Goal: Task Accomplishment & Management: Manage account settings

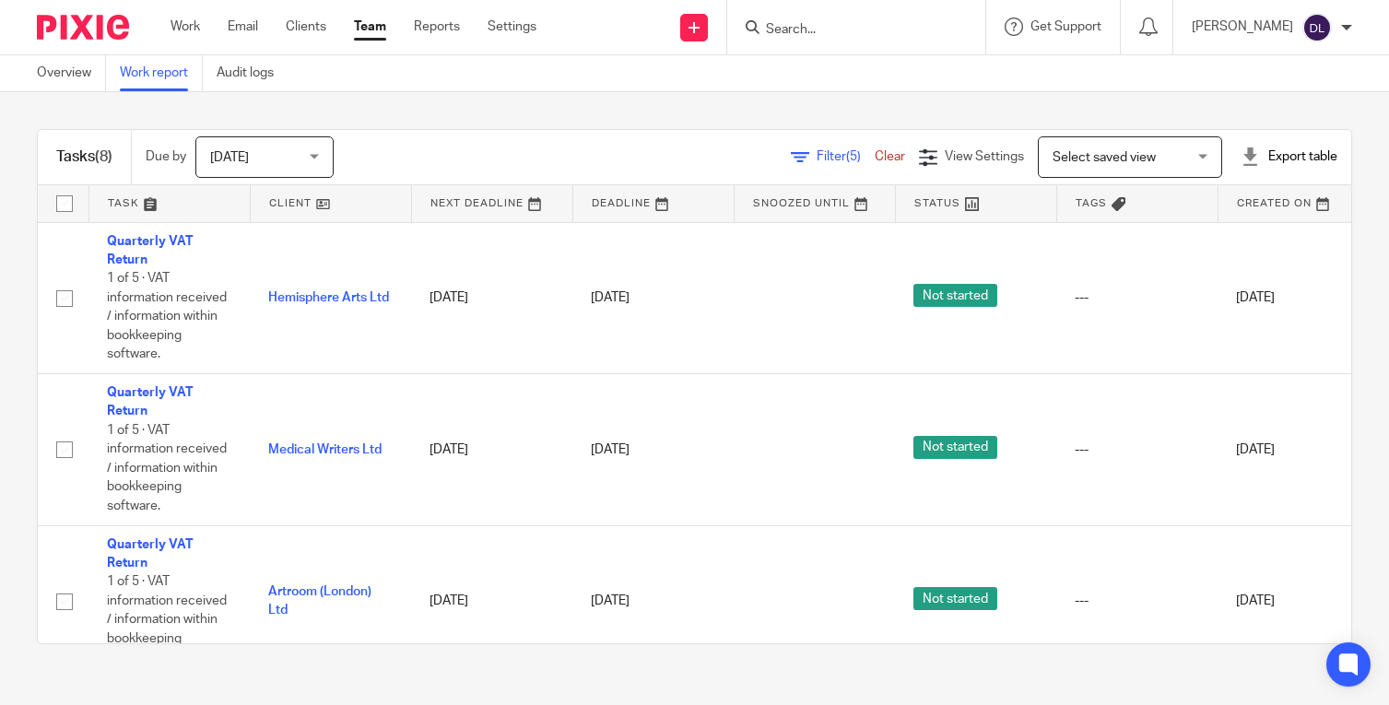
click at [923, 41] on div at bounding box center [856, 27] width 258 height 54
click at [887, 29] on input "Search" at bounding box center [847, 30] width 166 height 17
click at [852, 20] on form at bounding box center [862, 27] width 196 height 23
click at [848, 30] on input "Search" at bounding box center [847, 30] width 166 height 17
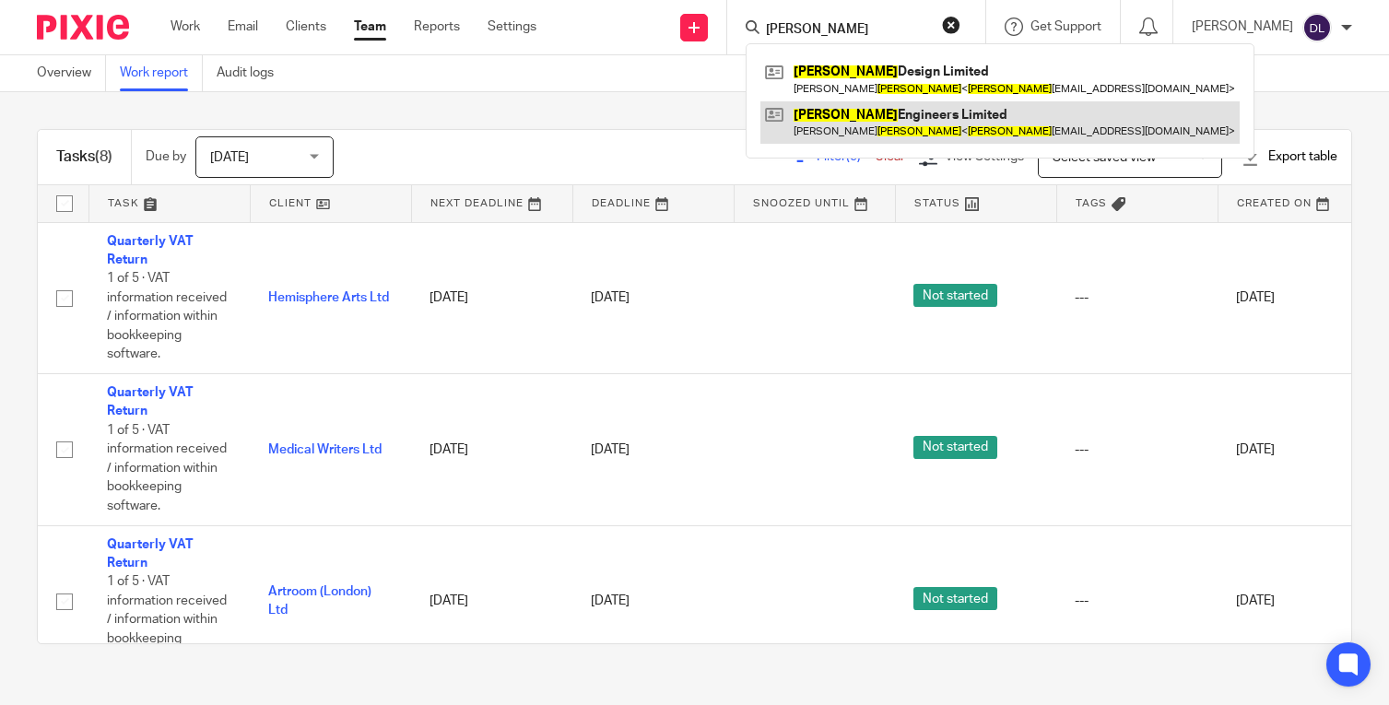
type input "barton"
click at [872, 122] on link at bounding box center [999, 122] width 479 height 42
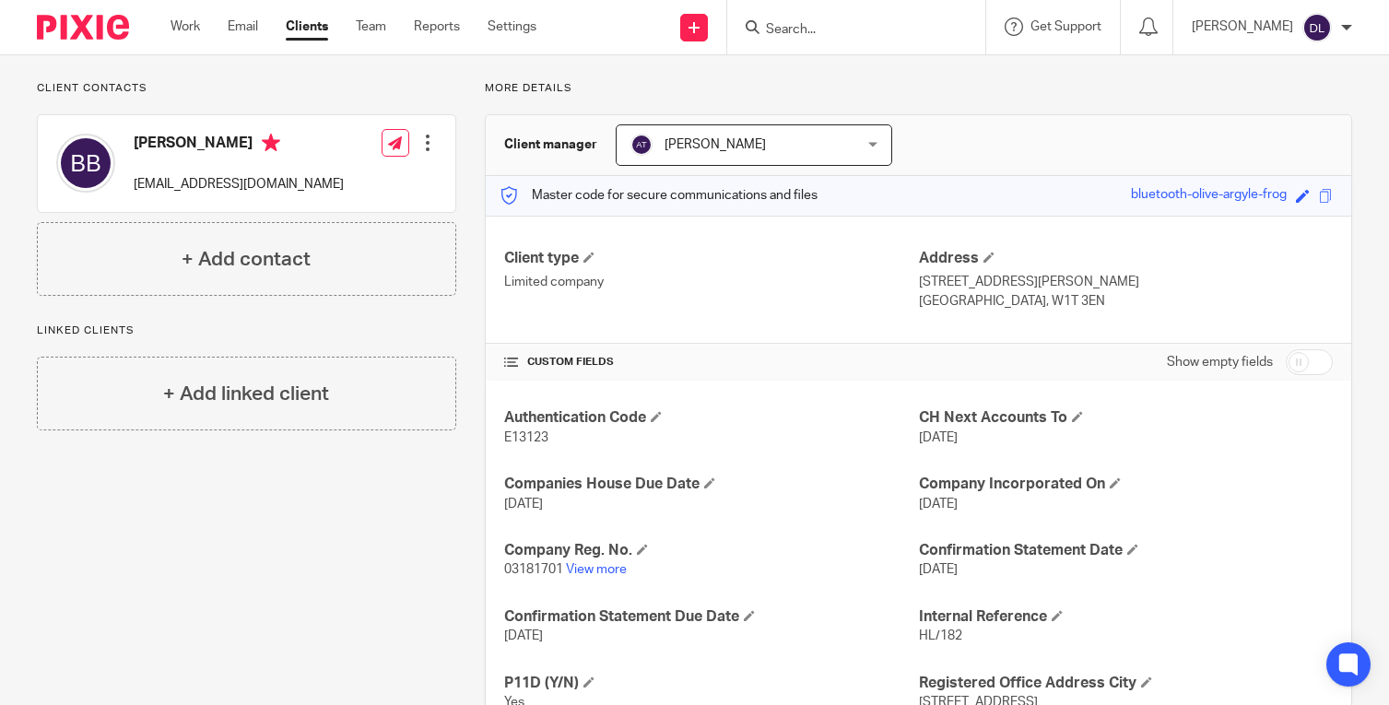
scroll to position [276, 0]
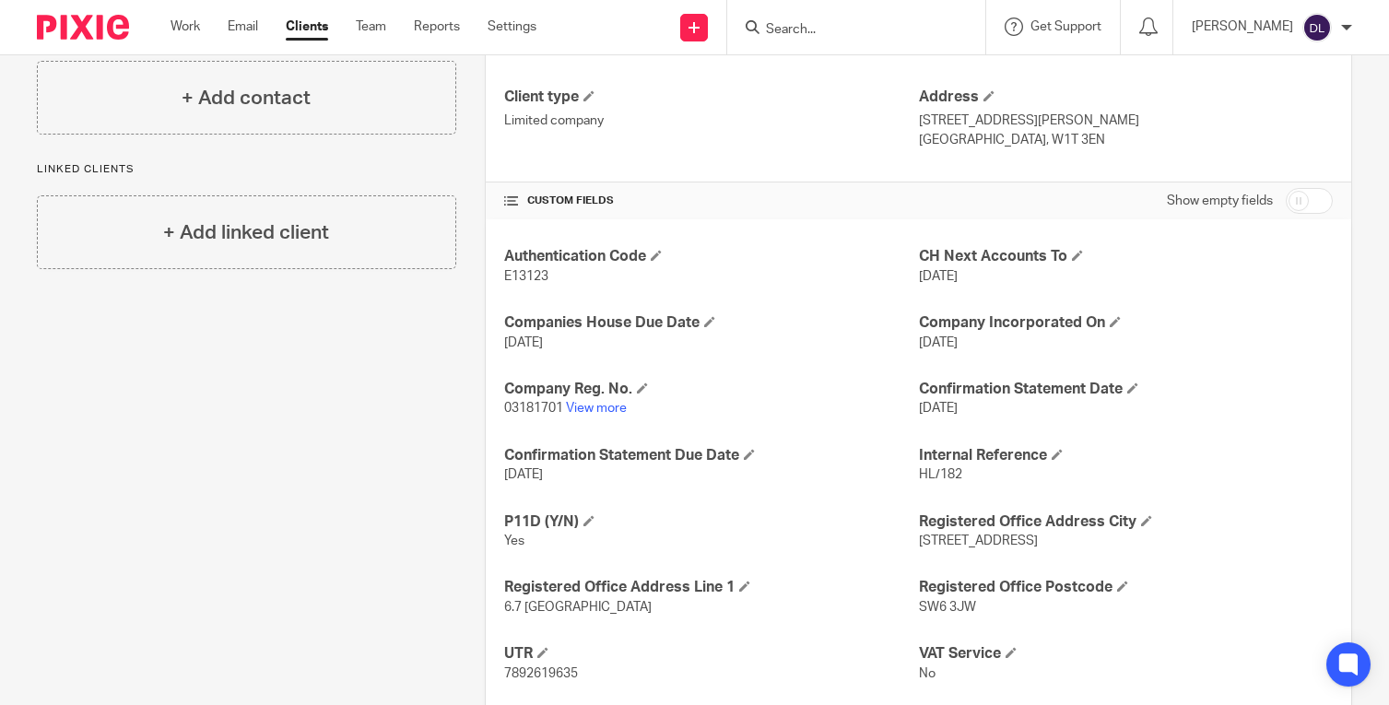
click at [522, 275] on span "E13123" at bounding box center [526, 276] width 44 height 13
drag, startPoint x: 522, startPoint y: 275, endPoint x: 533, endPoint y: 373, distance: 99.2
click at [522, 276] on span "E13123" at bounding box center [526, 276] width 44 height 13
click at [511, 403] on span "03181701" at bounding box center [533, 408] width 59 height 13
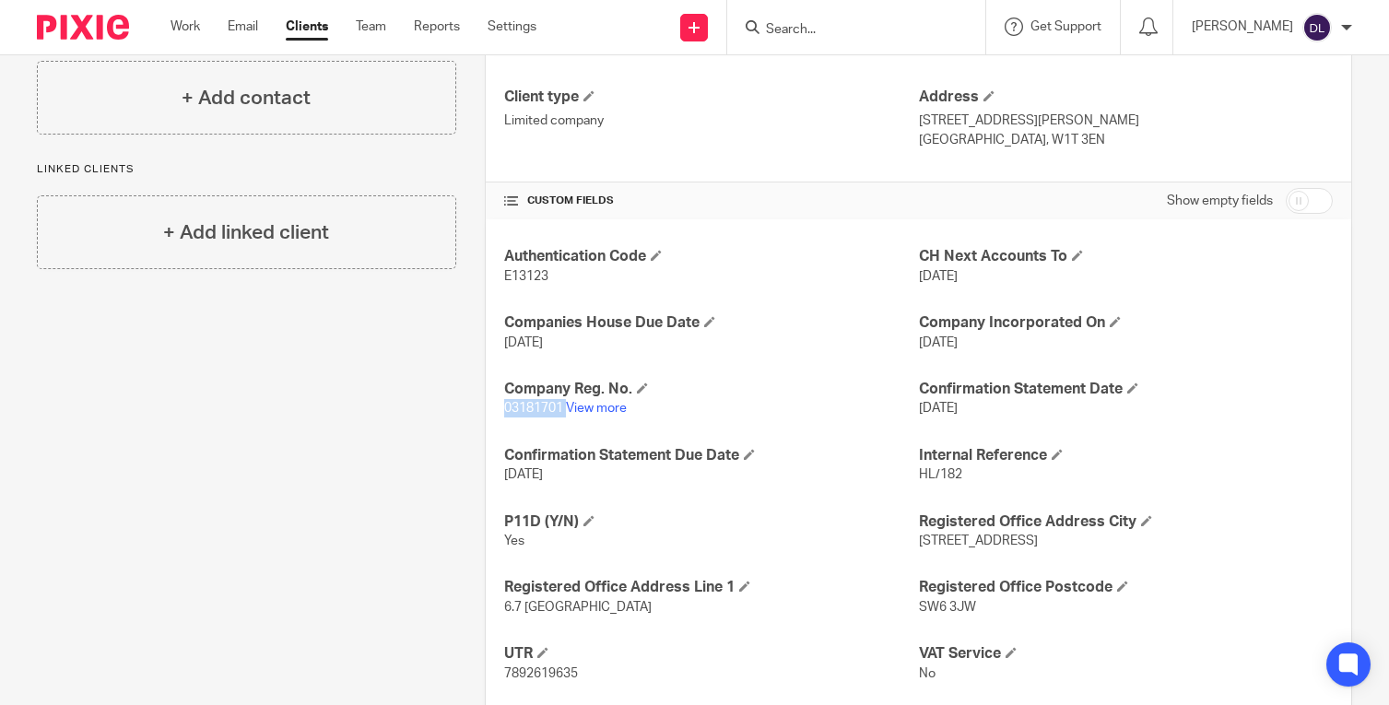
copy p "03181701"
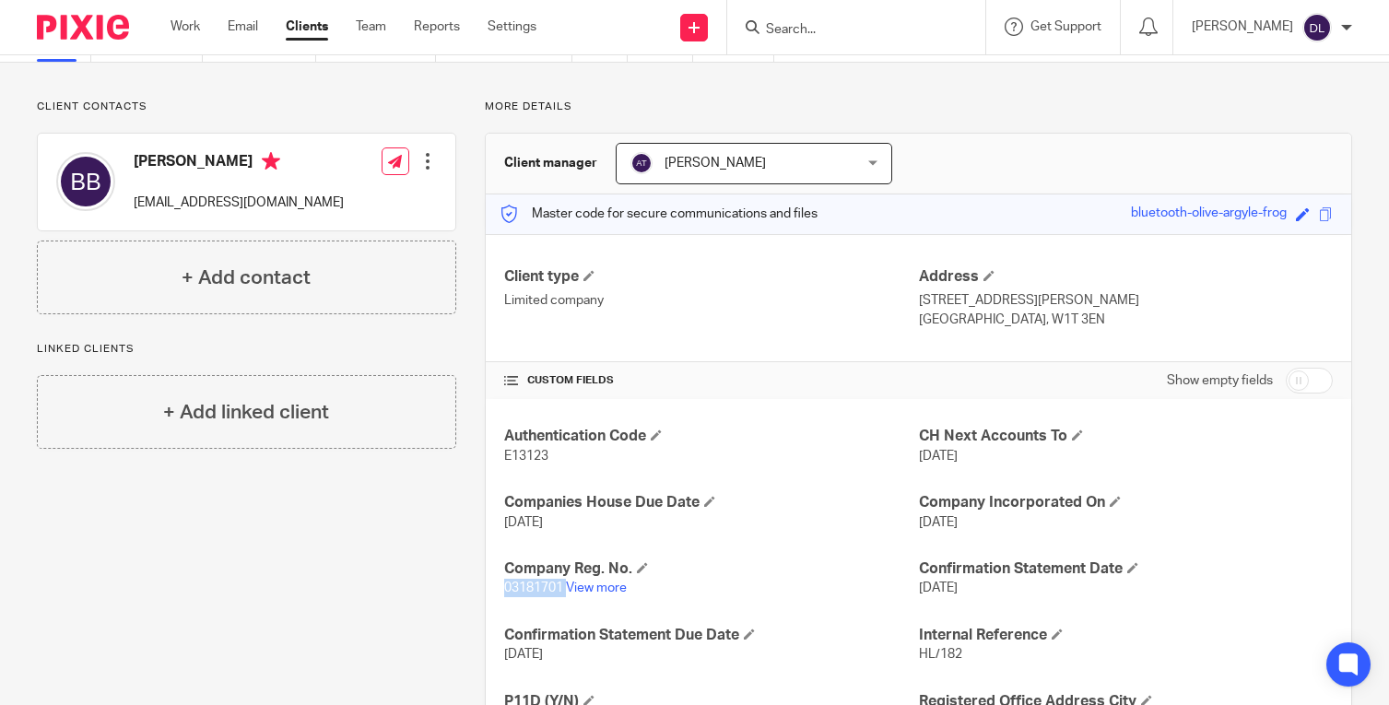
scroll to position [0, 0]
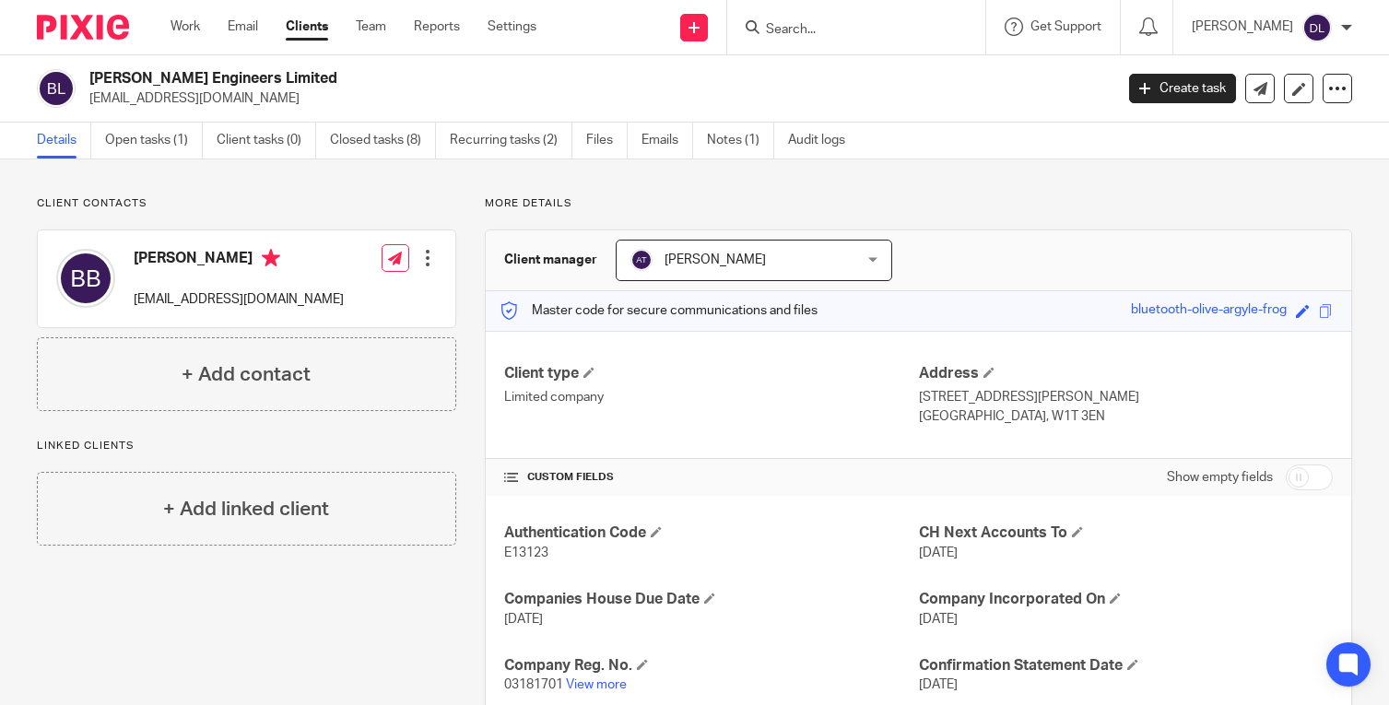
click at [1251, 208] on div "More details Client manager Anisha Thapaliya Anisha Thapaliya Anisha Thapaliya …" at bounding box center [904, 625] width 896 height 858
click at [1292, 95] on icon at bounding box center [1299, 89] width 14 height 14
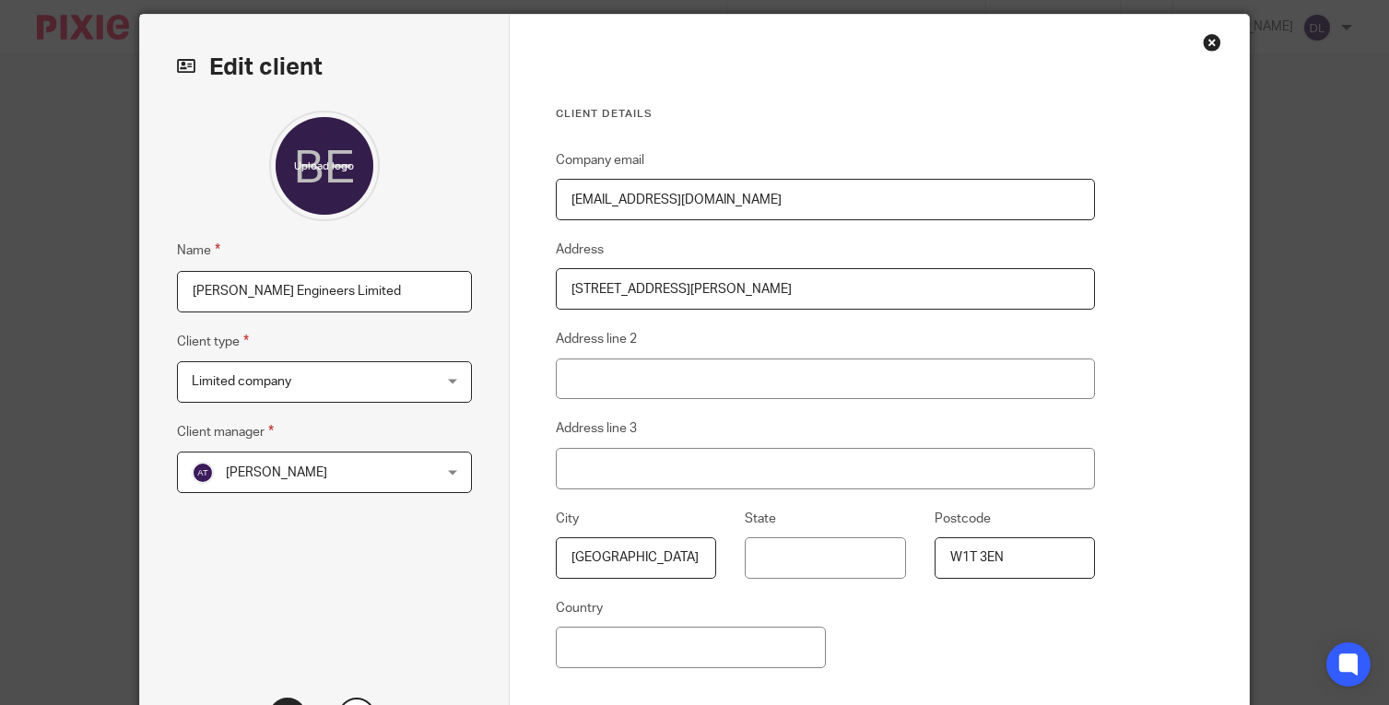
scroll to position [92, 0]
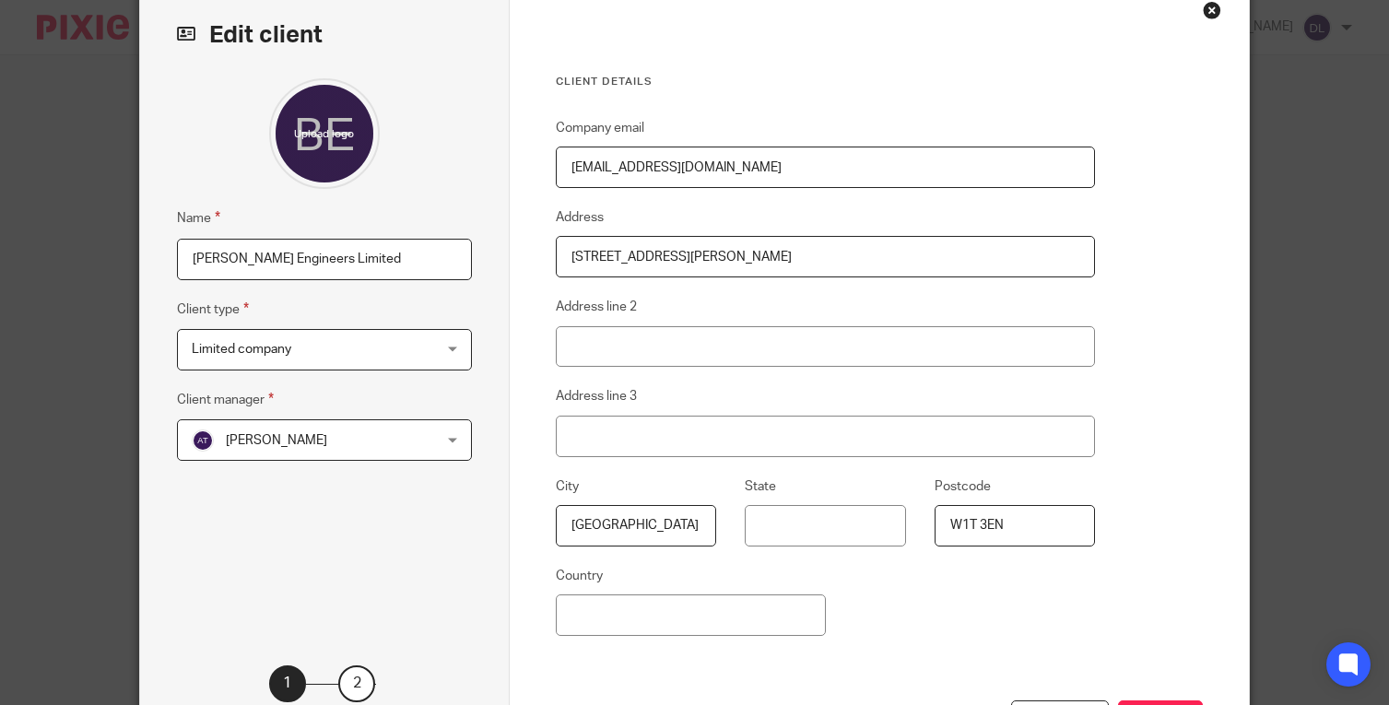
click at [755, 243] on input "75 Newman Street" at bounding box center [825, 256] width 539 height 41
click at [756, 244] on input "75 Newman Street" at bounding box center [825, 256] width 539 height 41
type input "53 White Hart Lane"
type input "Barnes"
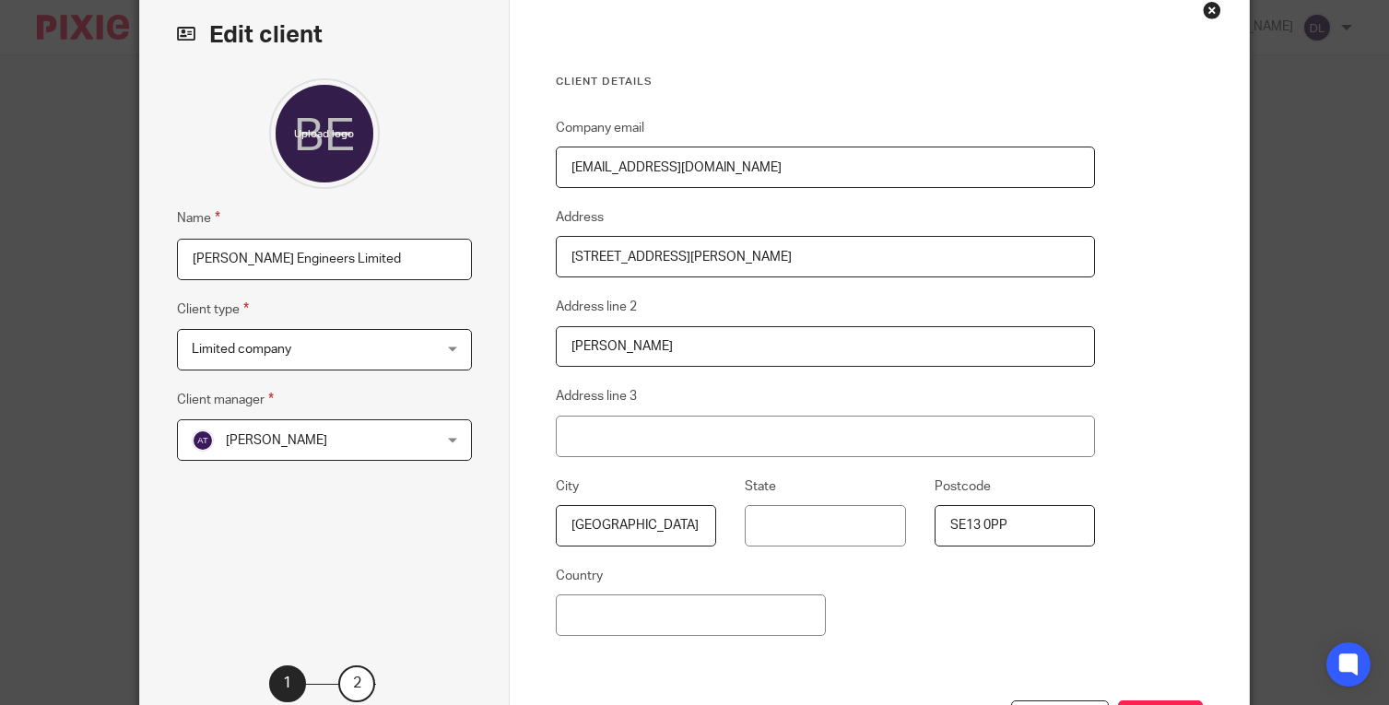
type input "SE13 0PP"
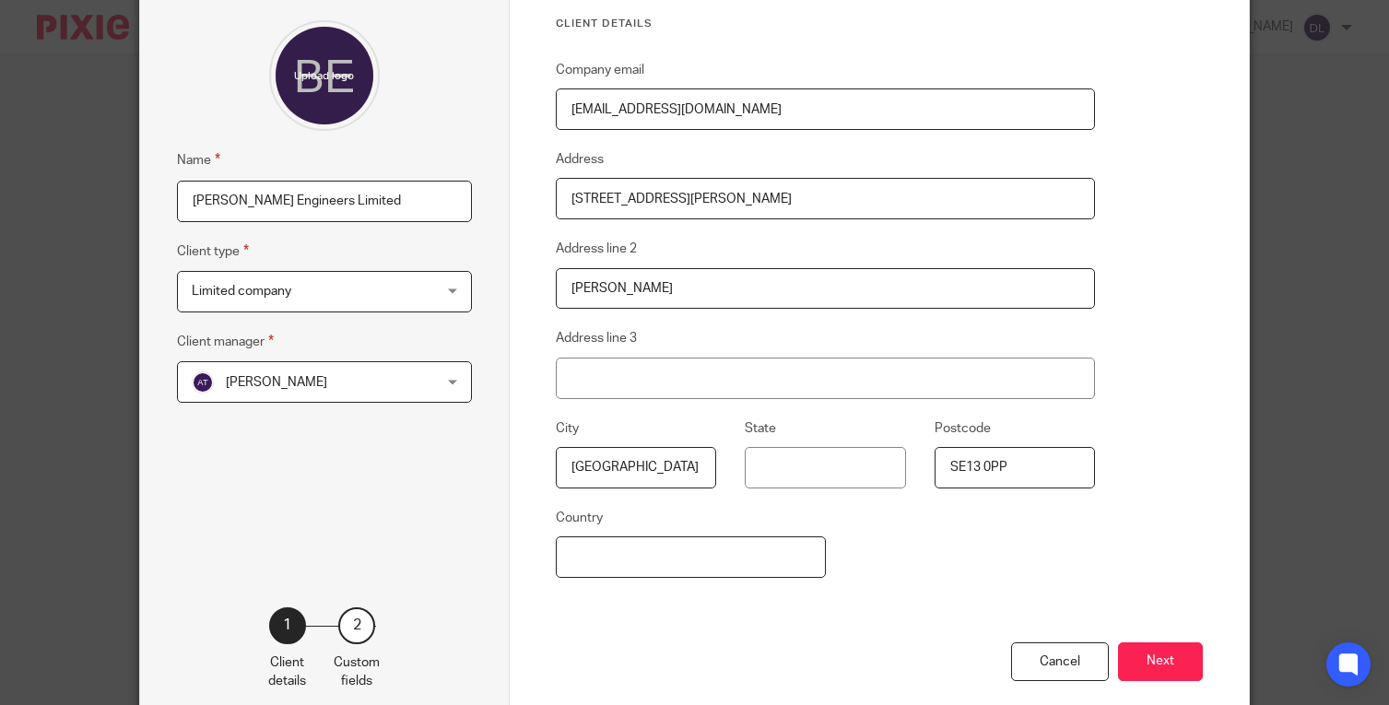
scroll to position [247, 0]
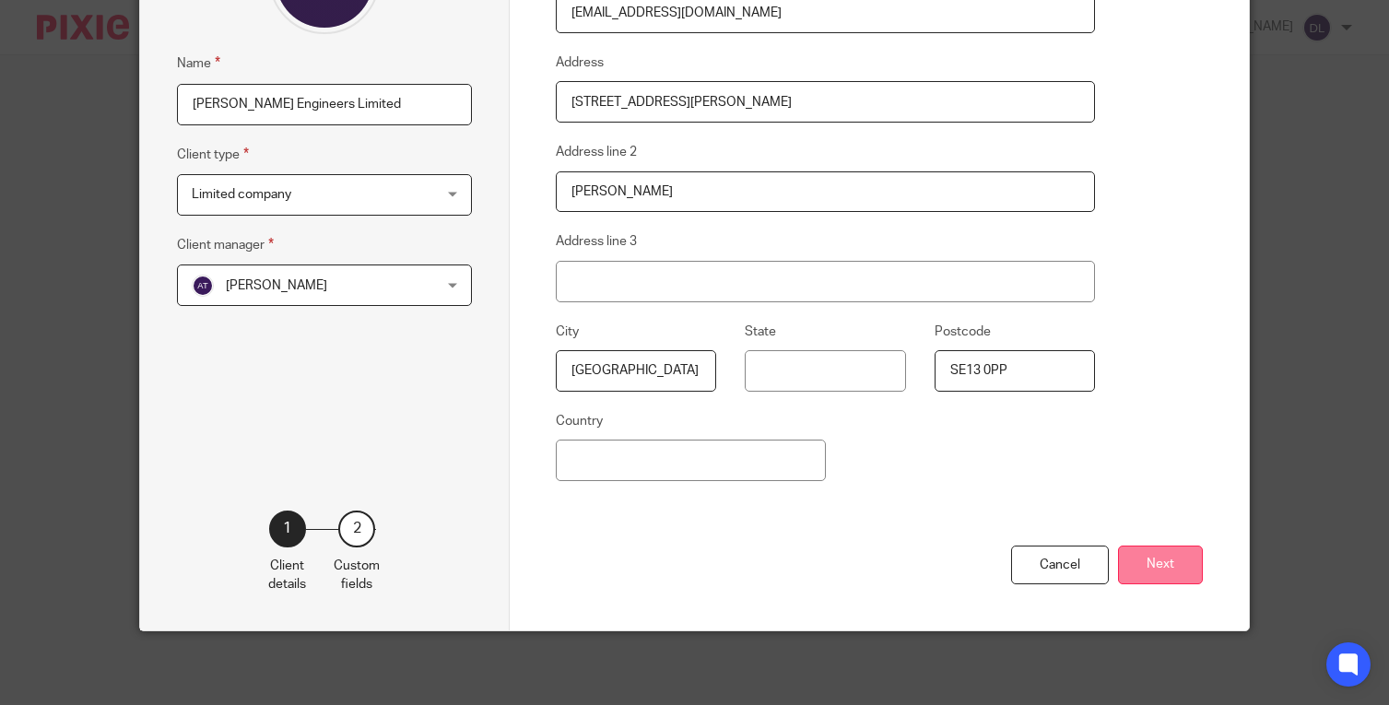
click at [1151, 560] on button "Next" at bounding box center [1160, 566] width 85 height 40
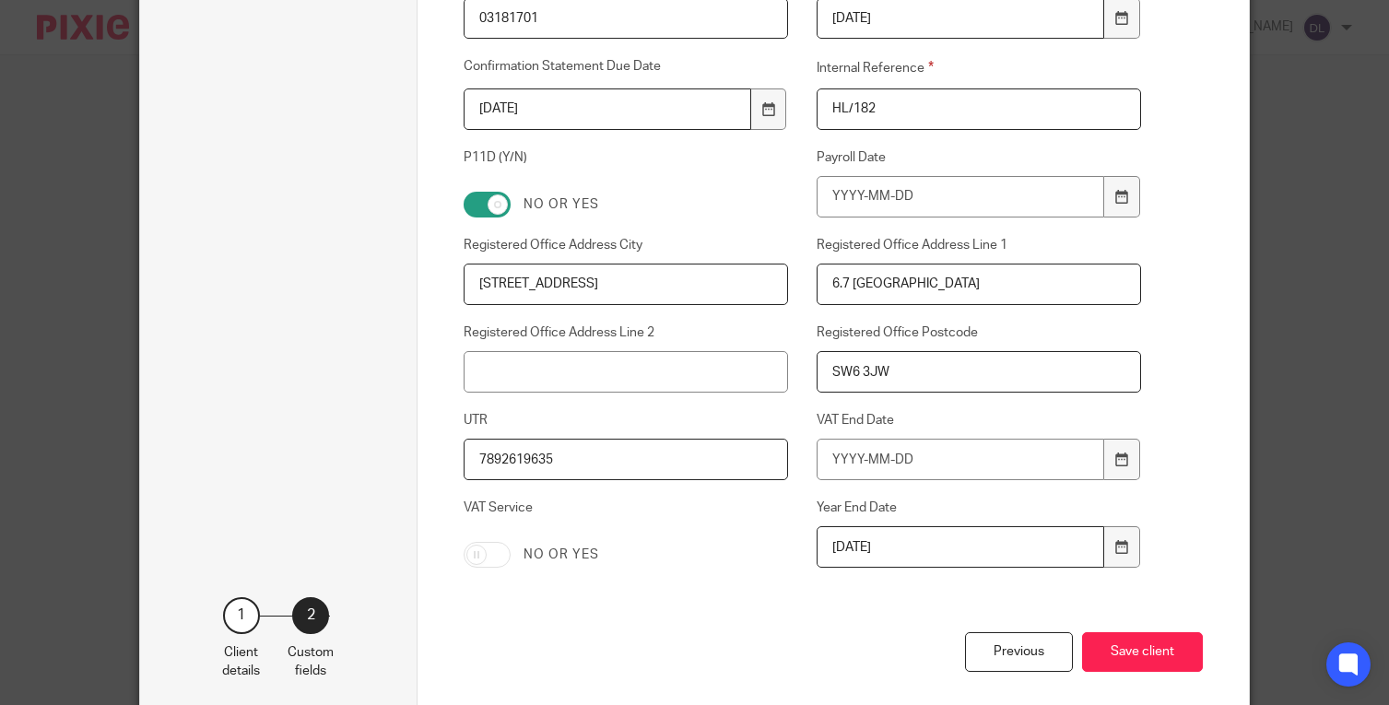
scroll to position [369, 0]
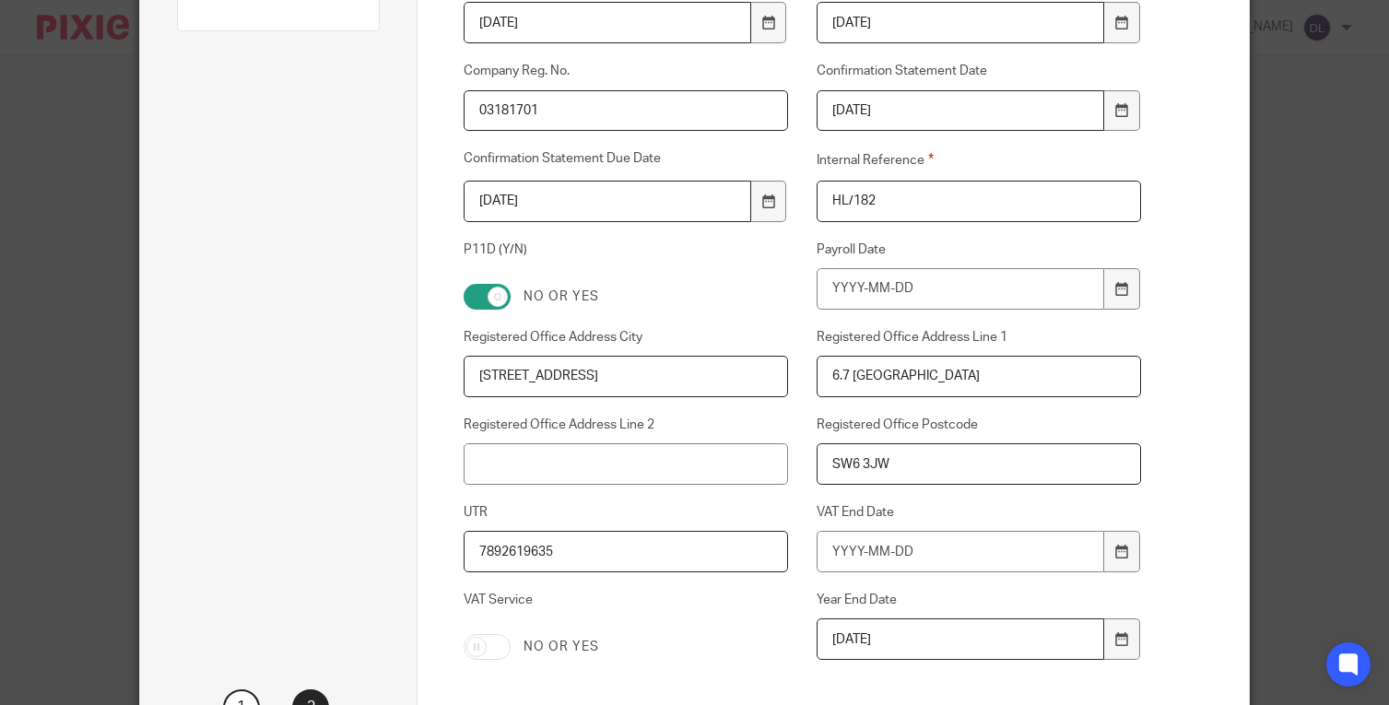
drag, startPoint x: 804, startPoint y: 366, endPoint x: 714, endPoint y: 369, distance: 89.4
click at [753, 367] on div "Authentication Code E13123 CH Next Accounts To 2025-04-30 Companies House Due D…" at bounding box center [787, 306] width 707 height 838
click at [667, 370] on input "69-79 Fulham High Street" at bounding box center [626, 376] width 324 height 41
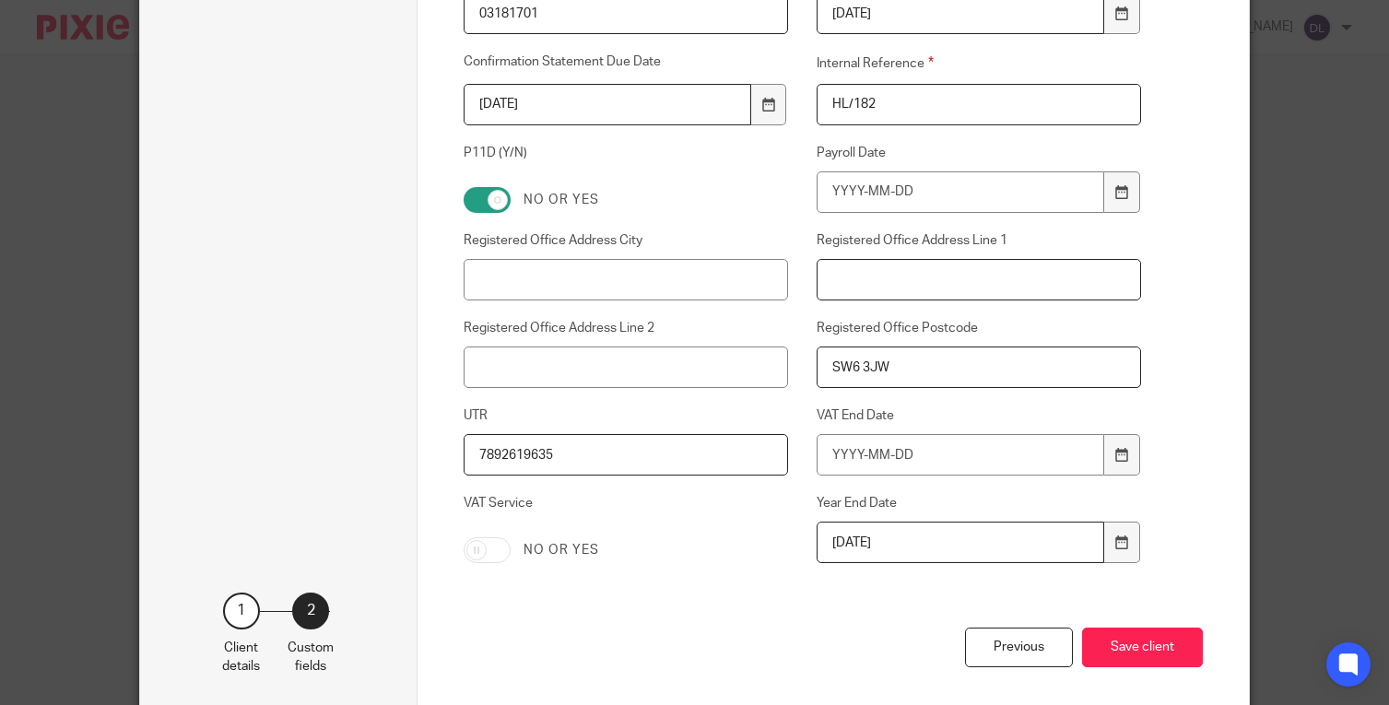
scroll to position [548, 0]
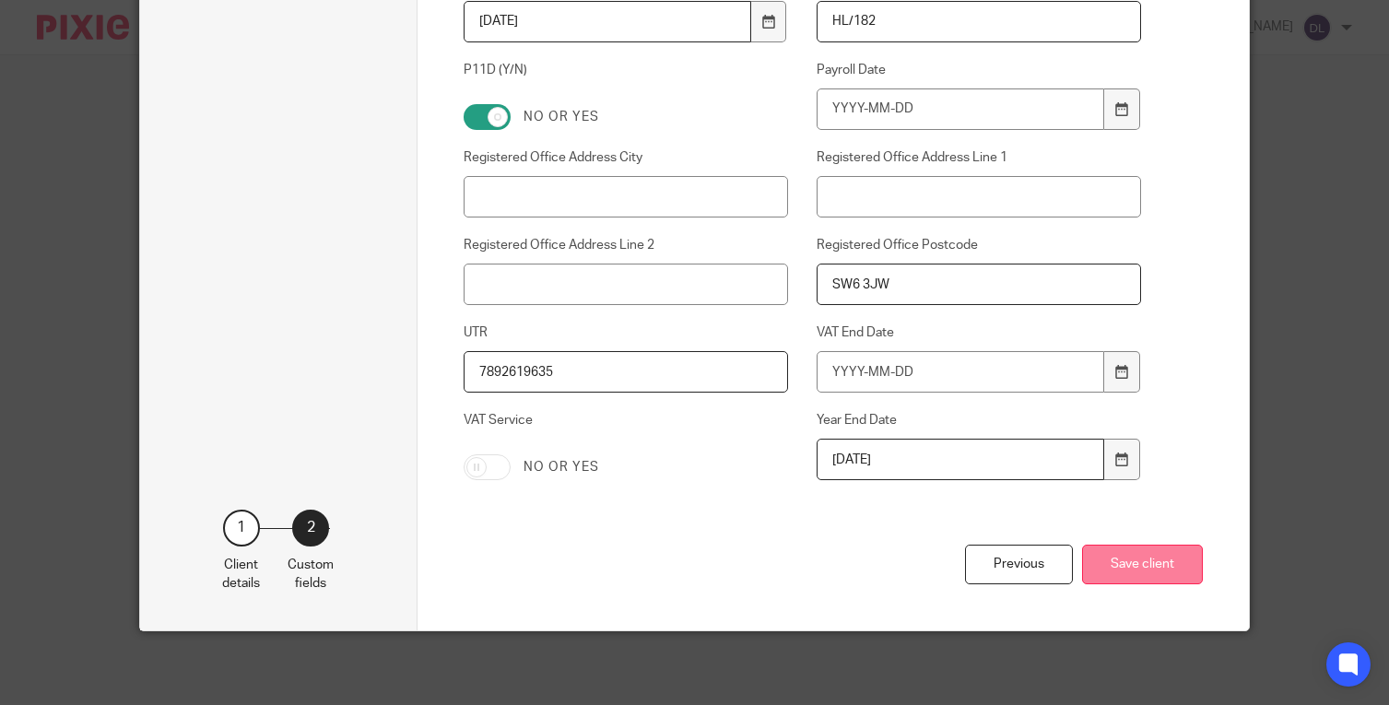
click at [1158, 552] on button "Save client" at bounding box center [1142, 565] width 121 height 40
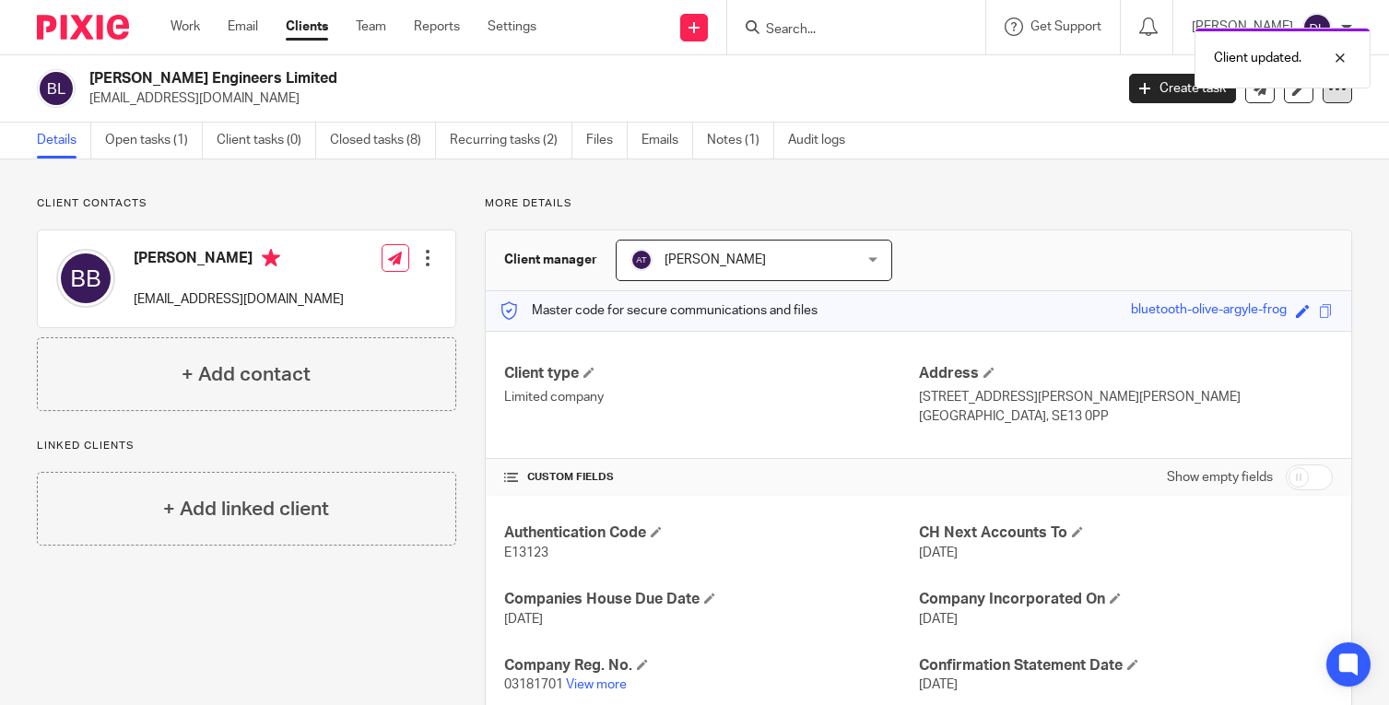
click at [1325, 101] on div at bounding box center [1336, 88] width 29 height 29
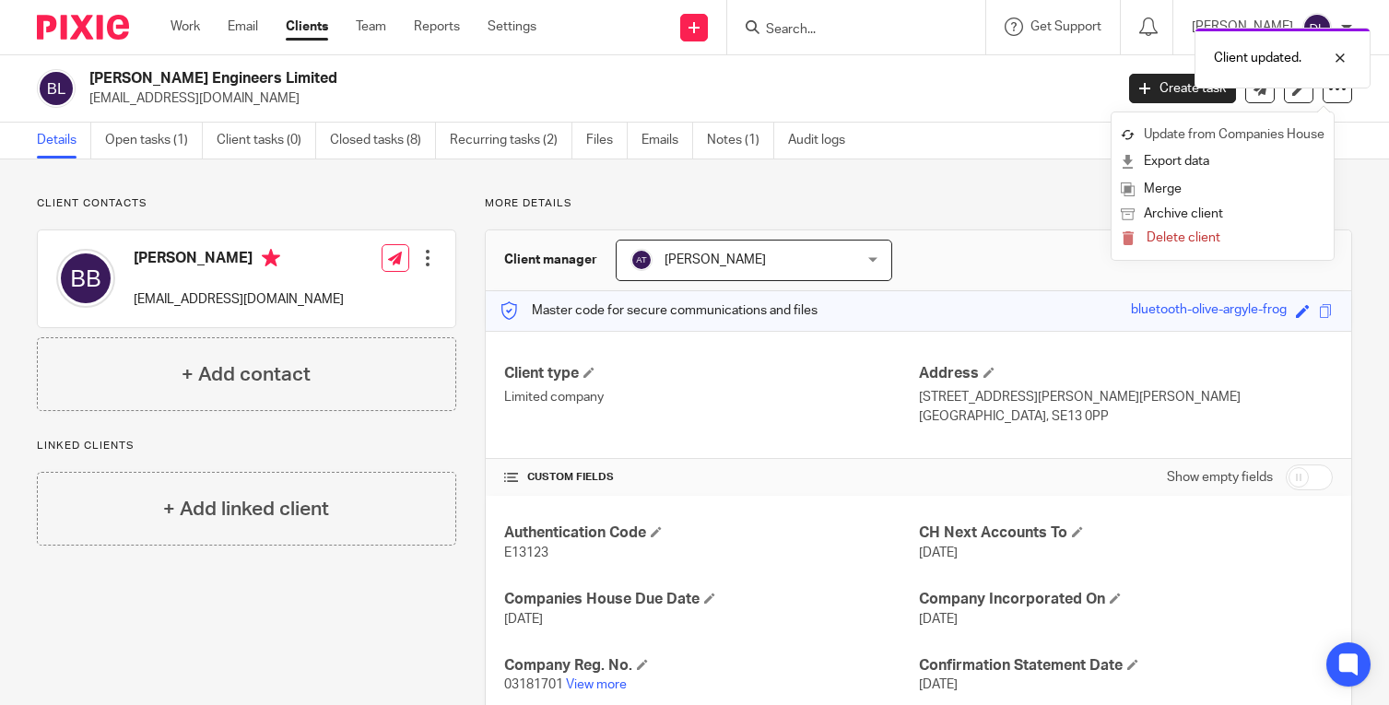
click at [1239, 128] on link "Update from Companies House" at bounding box center [1223, 135] width 204 height 27
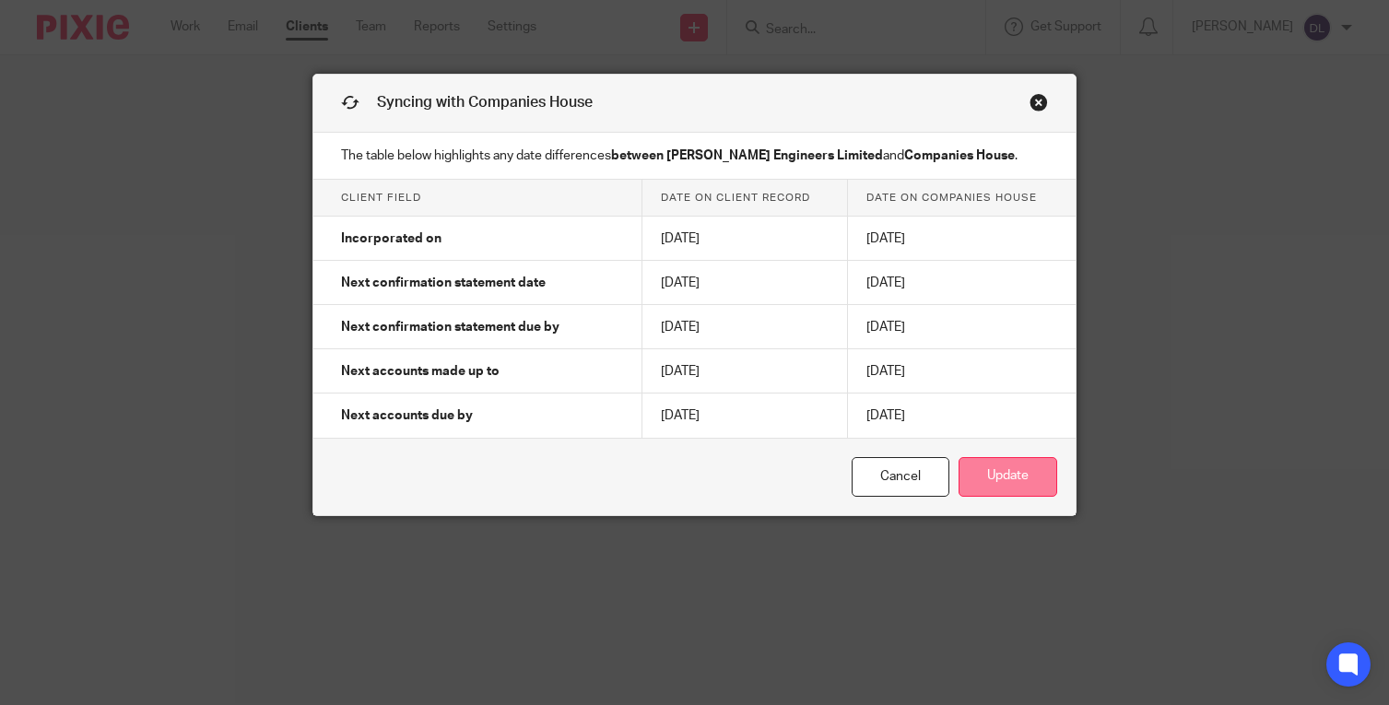
click at [965, 463] on button "Update" at bounding box center [1007, 477] width 99 height 40
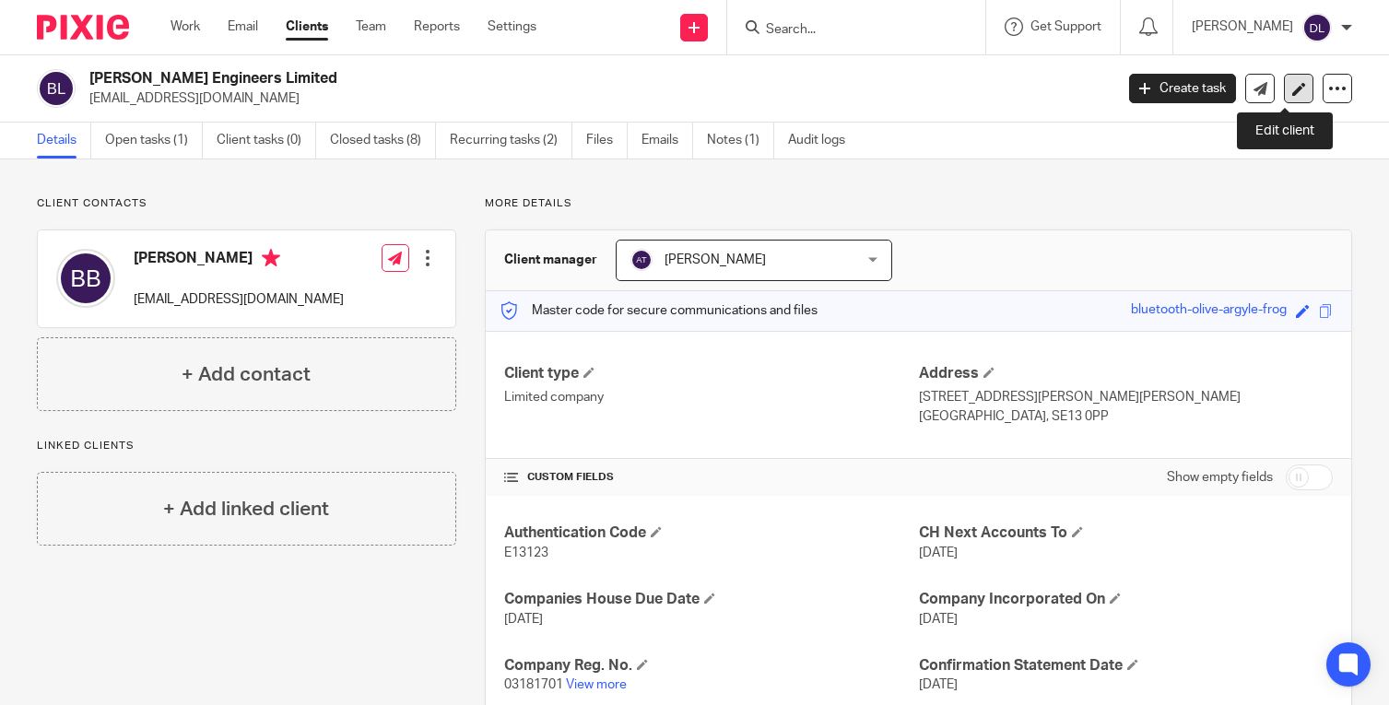
click at [1292, 76] on link at bounding box center [1298, 88] width 29 height 29
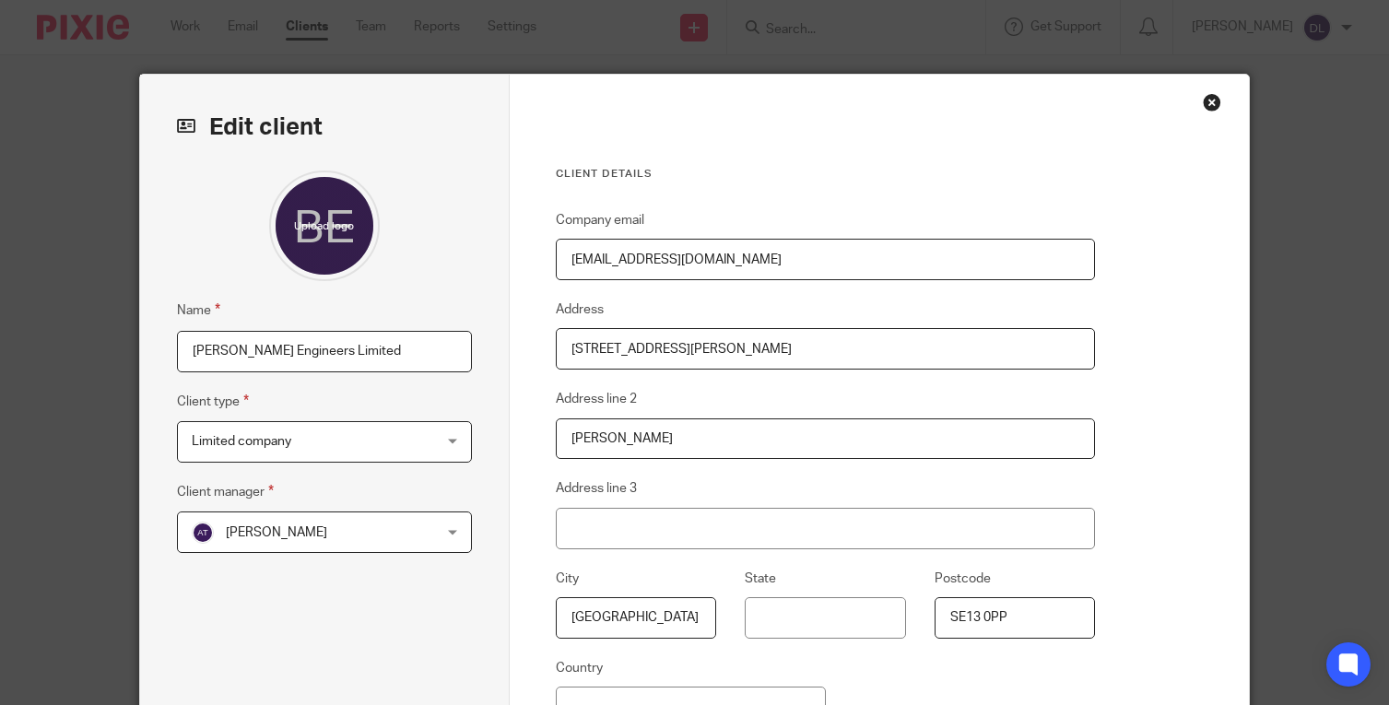
click at [1213, 103] on div "Close this dialog window" at bounding box center [1212, 102] width 18 height 18
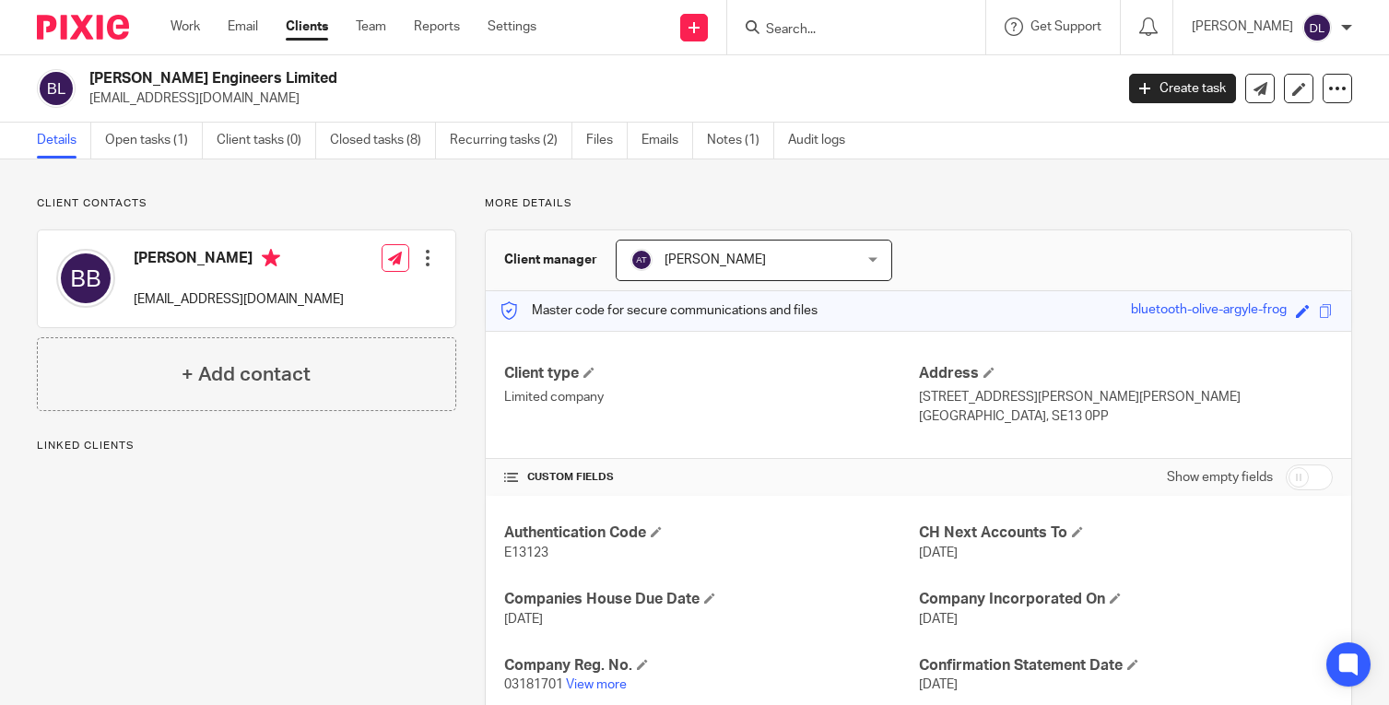
drag, startPoint x: 311, startPoint y: 27, endPoint x: 636, endPoint y: 0, distance: 326.4
click at [311, 27] on link "Clients" at bounding box center [307, 27] width 42 height 18
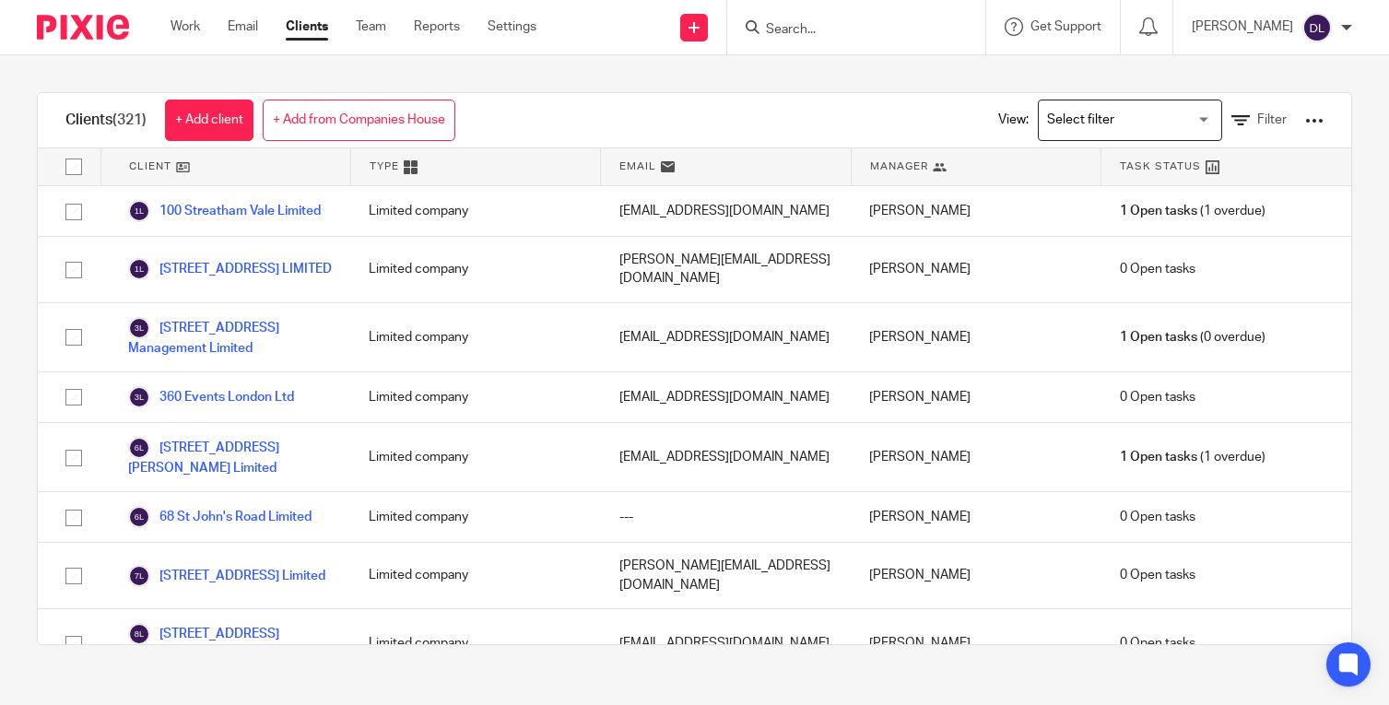
click at [929, 41] on div at bounding box center [856, 27] width 258 height 54
click at [897, 33] on input "Search" at bounding box center [847, 30] width 166 height 17
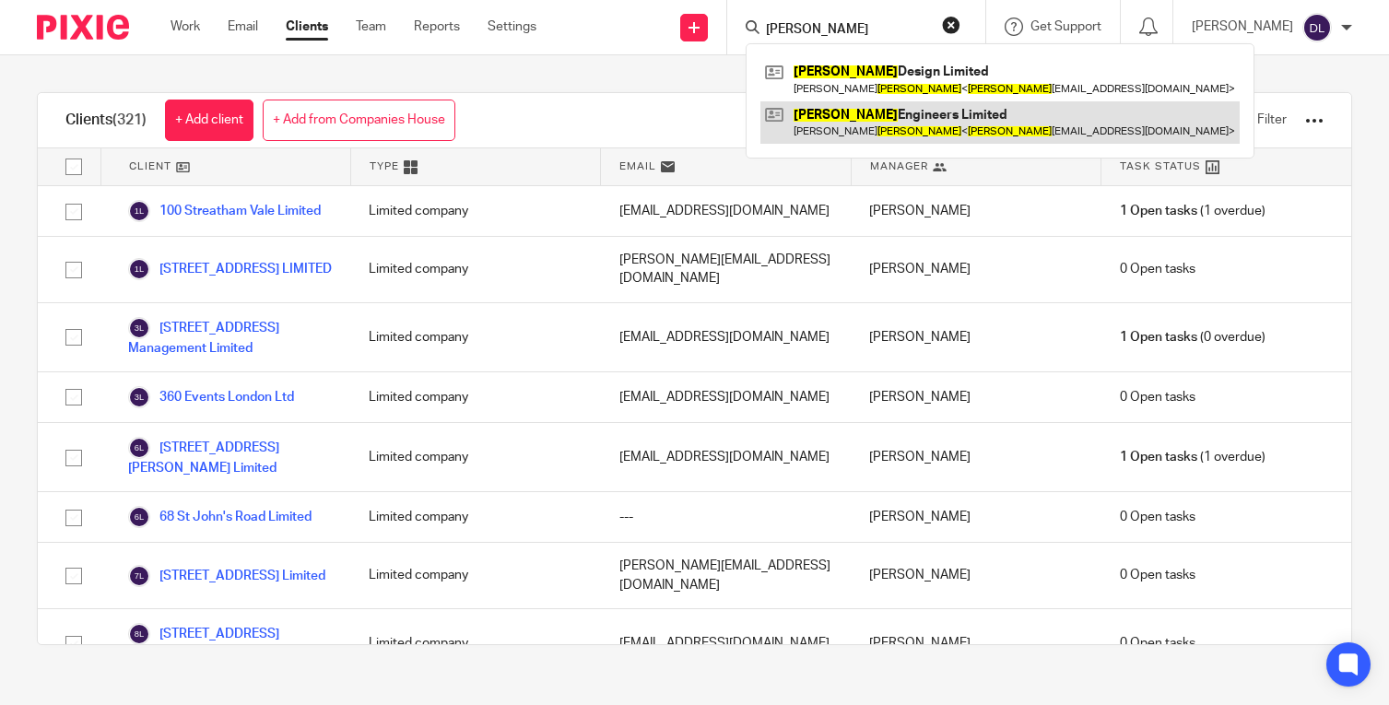
type input "barton"
click at [836, 115] on link at bounding box center [999, 122] width 479 height 42
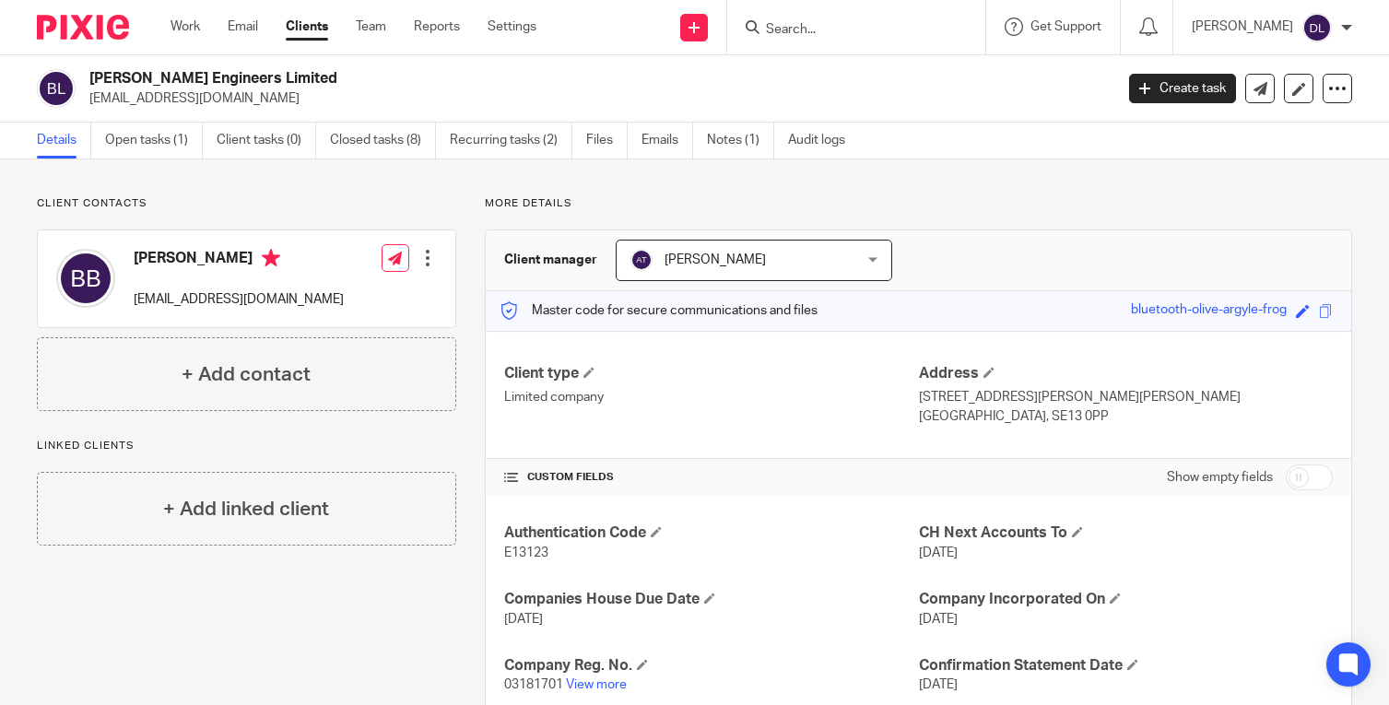
click at [514, 555] on span "E13123" at bounding box center [526, 553] width 44 height 13
copy span "E13123"
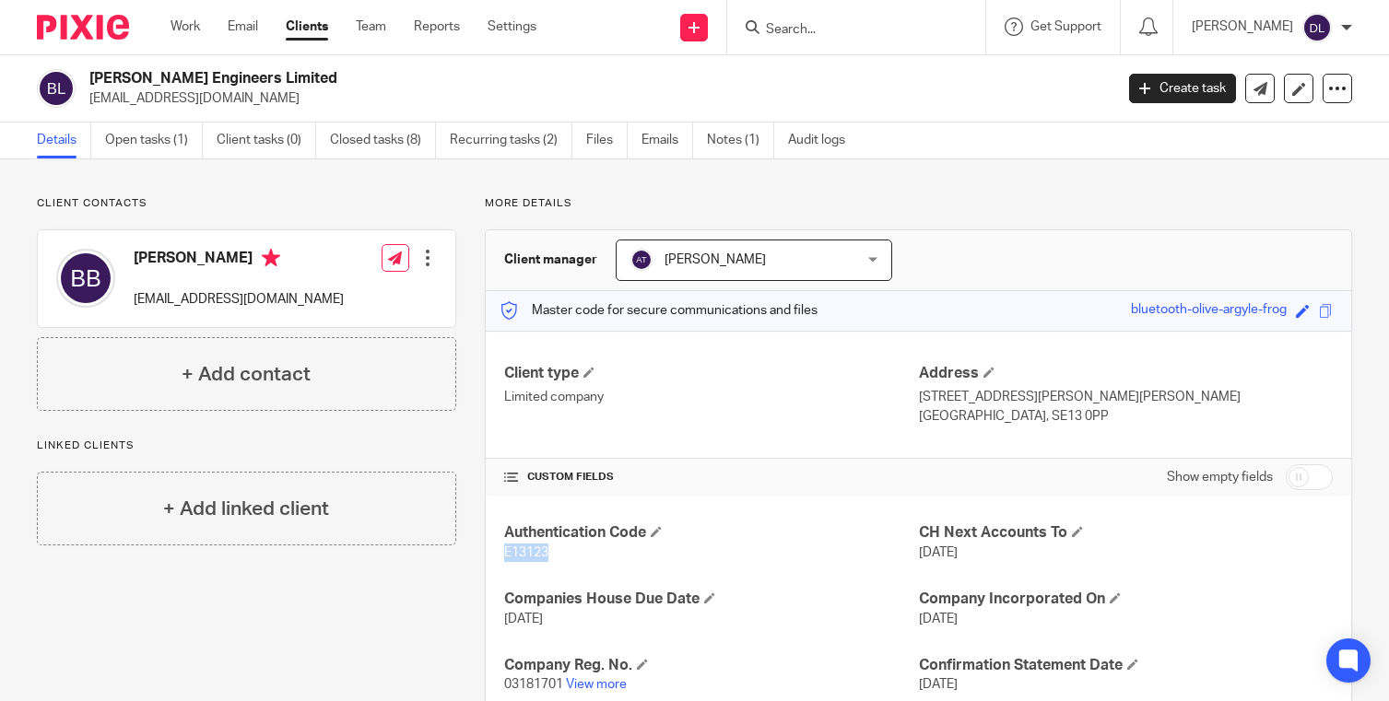
click at [1345, 22] on div at bounding box center [1346, 27] width 11 height 11
click at [1111, 176] on div "Client contacts Bob Barton bartonremote@me.com Edit contact Create client from …" at bounding box center [694, 591] width 1389 height 865
